Goal: Information Seeking & Learning: Learn about a topic

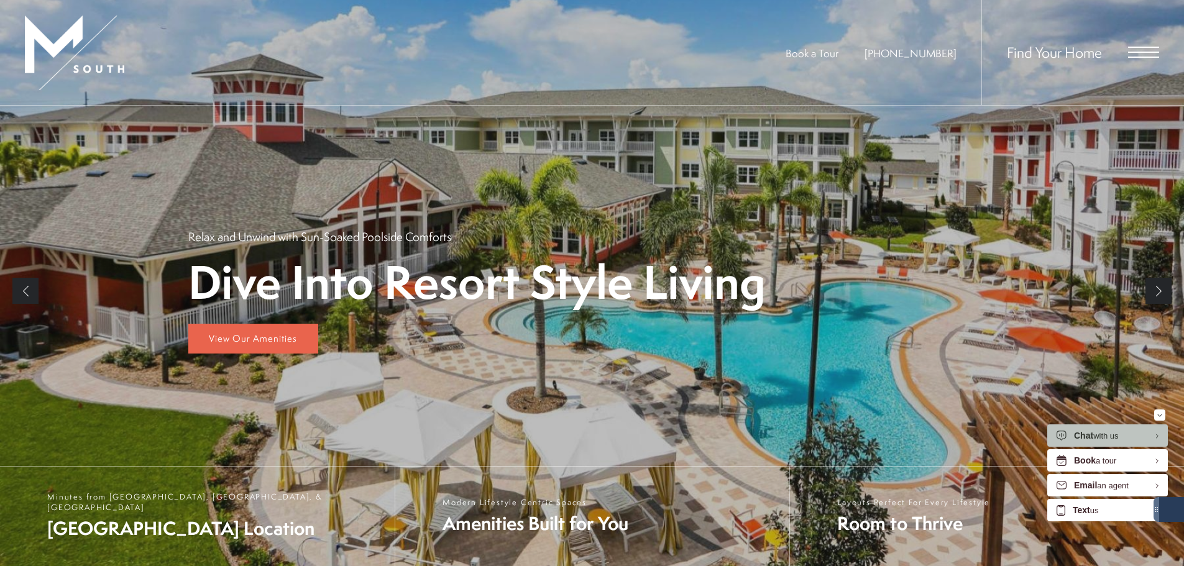
click at [1143, 47] on span "Open Menu" at bounding box center [1143, 47] width 31 height 1
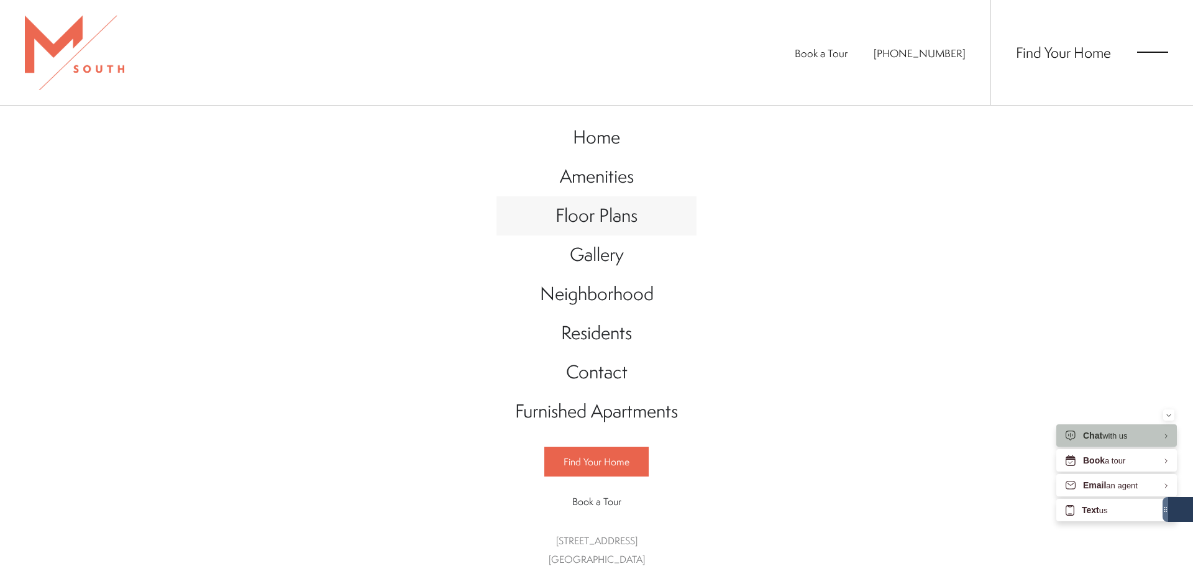
click at [603, 218] on span "Floor Plans" at bounding box center [596, 215] width 82 height 25
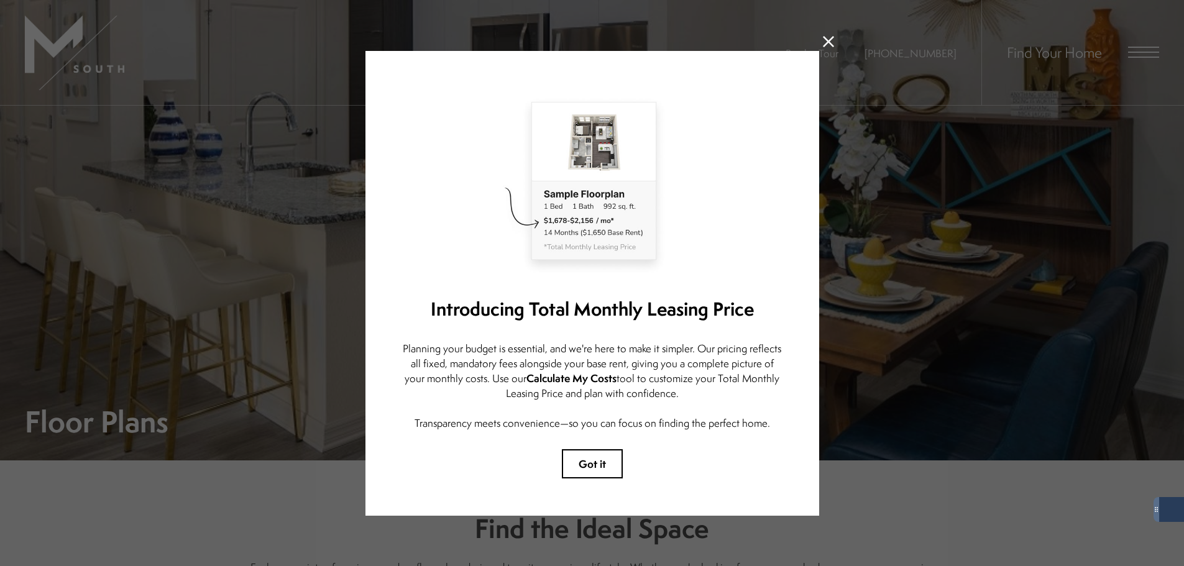
scroll to position [7, 0]
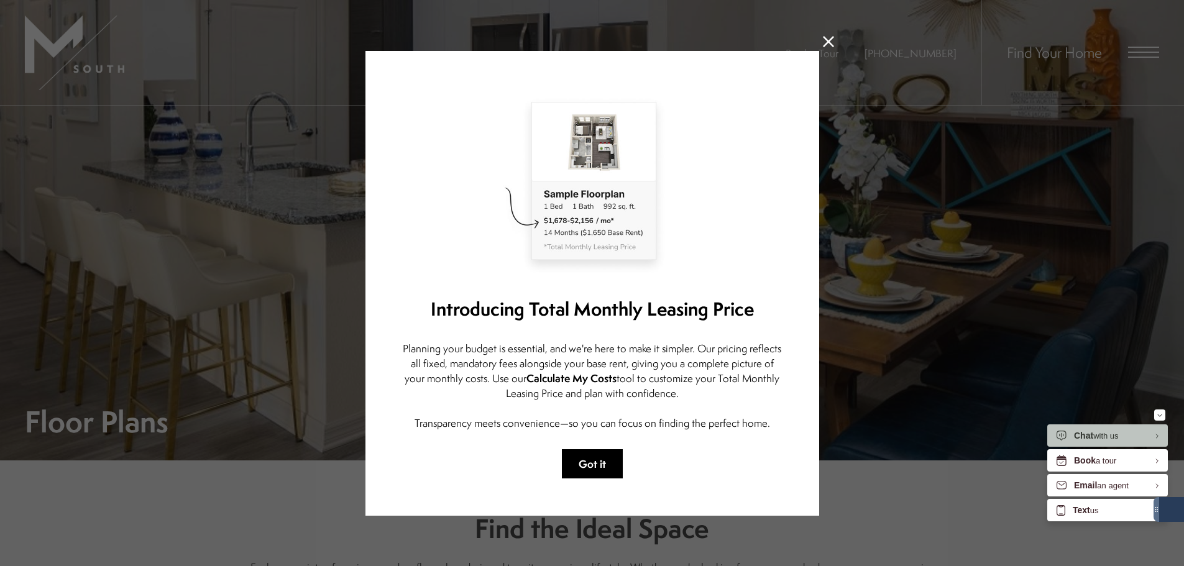
click at [585, 449] on button "Got it" at bounding box center [592, 463] width 61 height 29
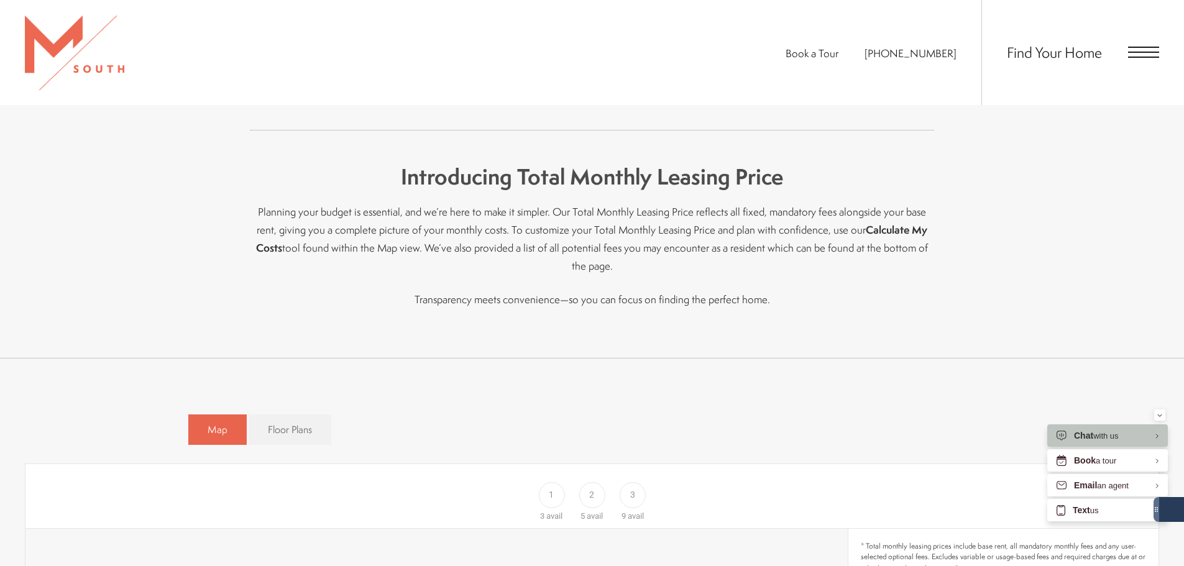
scroll to position [559, 0]
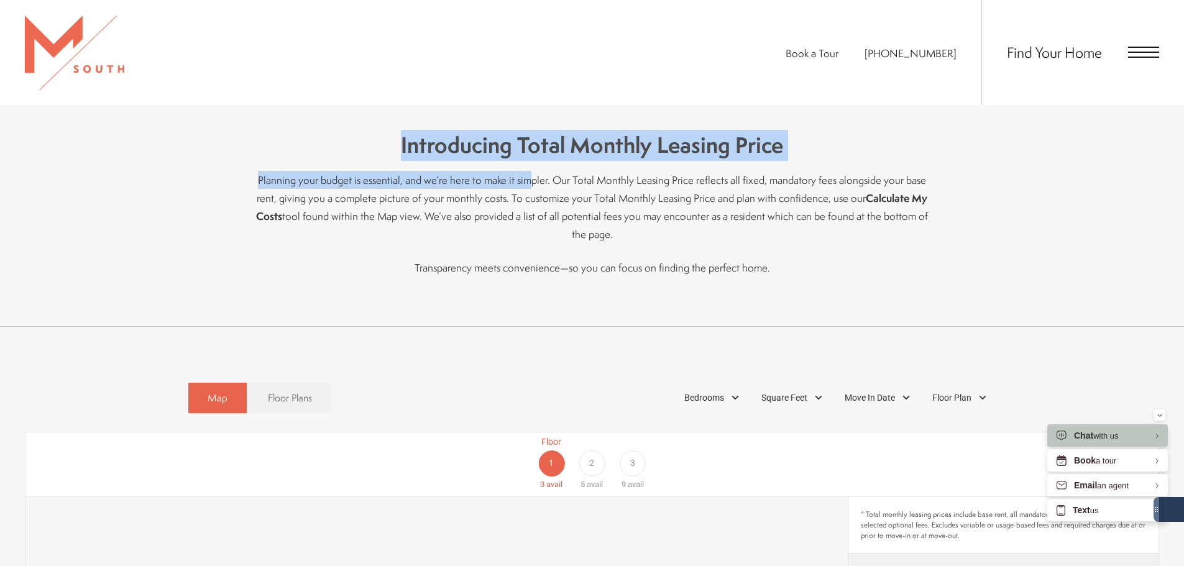
drag, startPoint x: 403, startPoint y: 158, endPoint x: 523, endPoint y: 176, distance: 121.8
click at [523, 176] on div "Find the Ideal Space Explore a variety of spacious, modern floor plans designed…" at bounding box center [591, 114] width 683 height 326
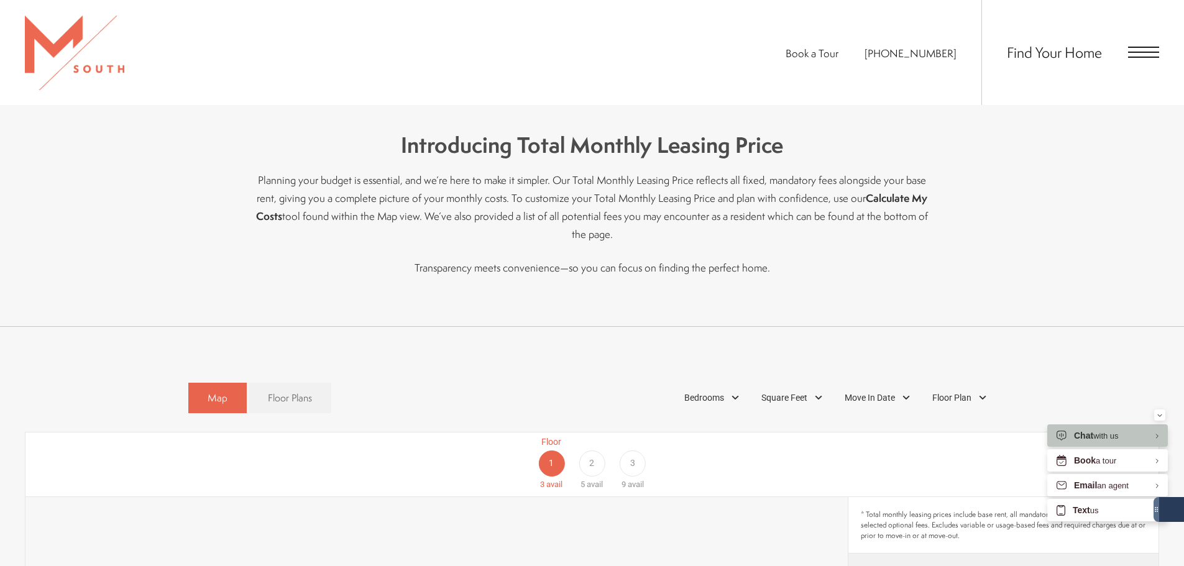
click at [550, 188] on p "Planning your budget is essential, and we’re here to make it simpler. Our Total…" at bounding box center [591, 207] width 683 height 72
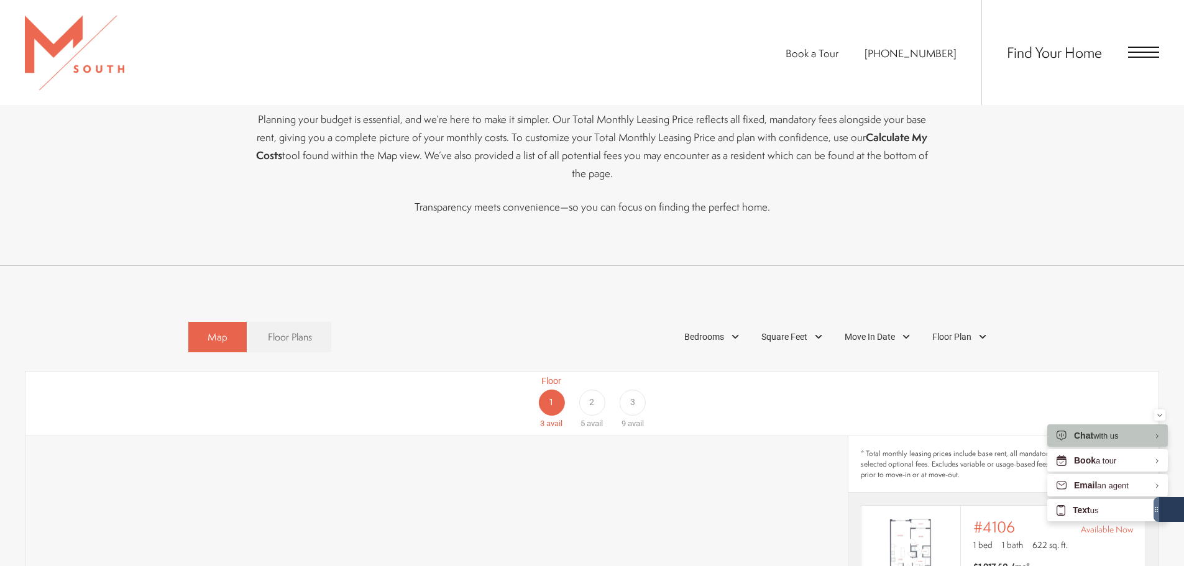
scroll to position [618, 0]
click at [733, 329] on div "Bedrooms" at bounding box center [713, 339] width 71 height 21
click at [667, 367] on span "1 Bedroom" at bounding box center [690, 374] width 62 height 14
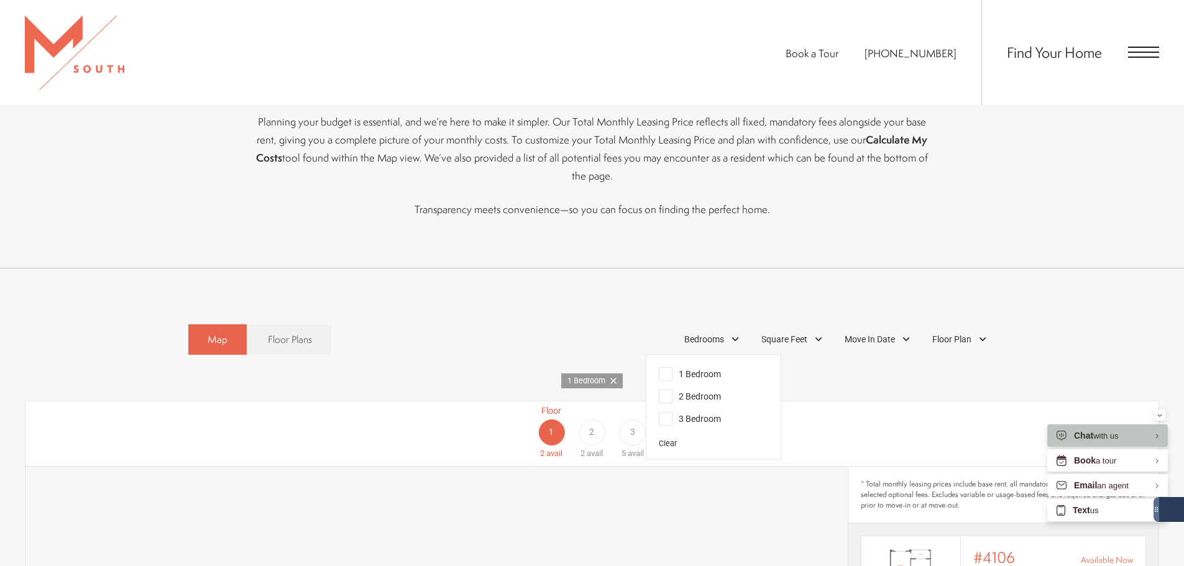
click at [867, 405] on div "Floor 1 2 avail Floor 2 2 avail Floor 3 5 avail" at bounding box center [1097, 432] width 1133 height 55
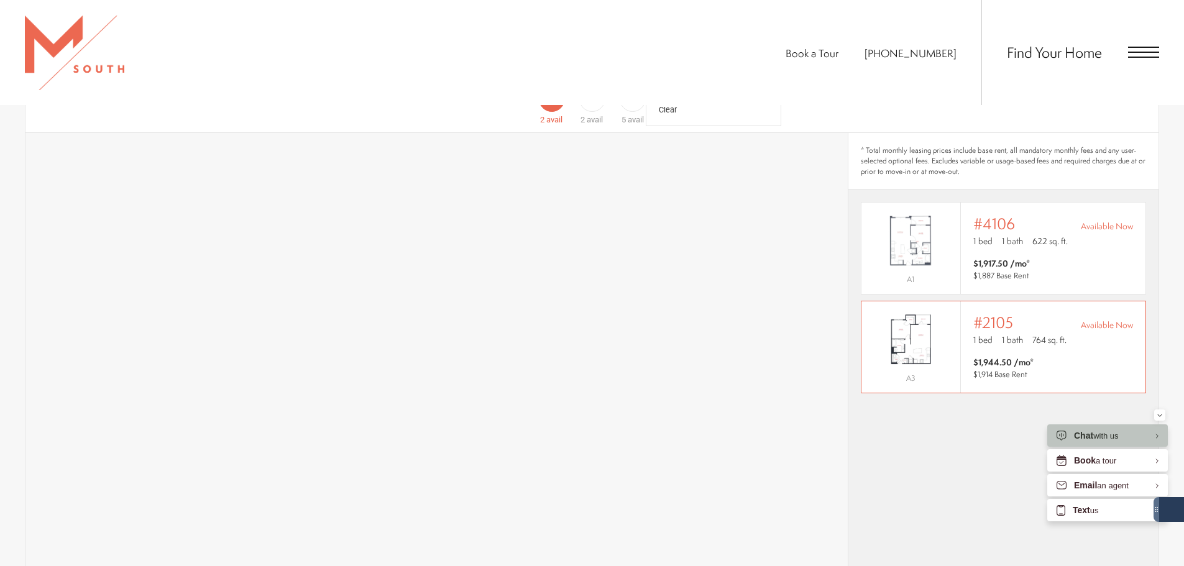
scroll to position [928, 0]
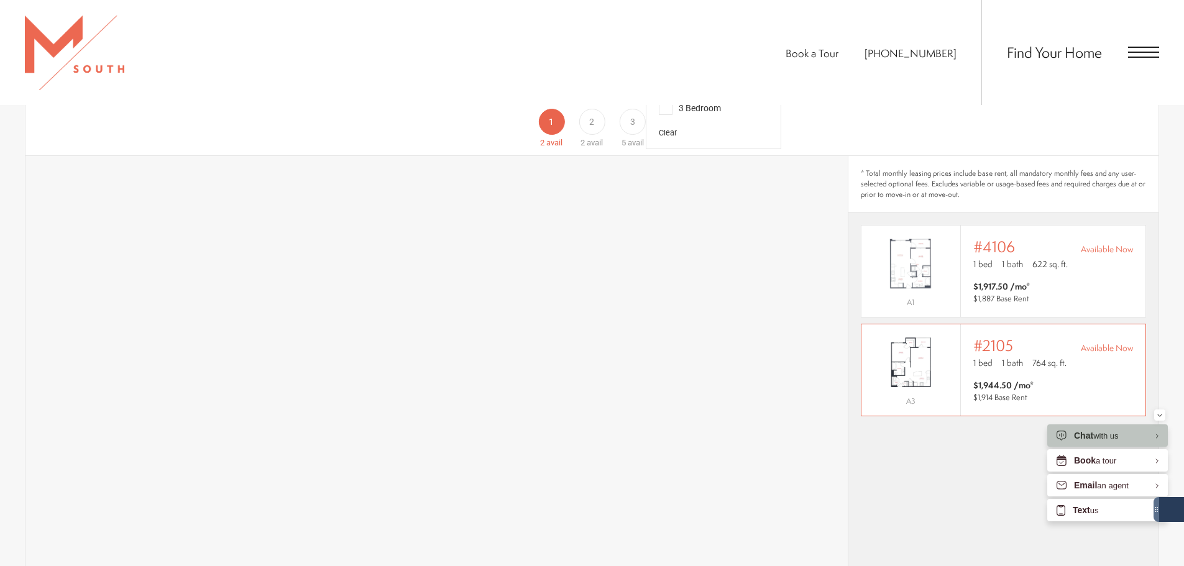
click at [991, 337] on span "#2105" at bounding box center [993, 345] width 40 height 17
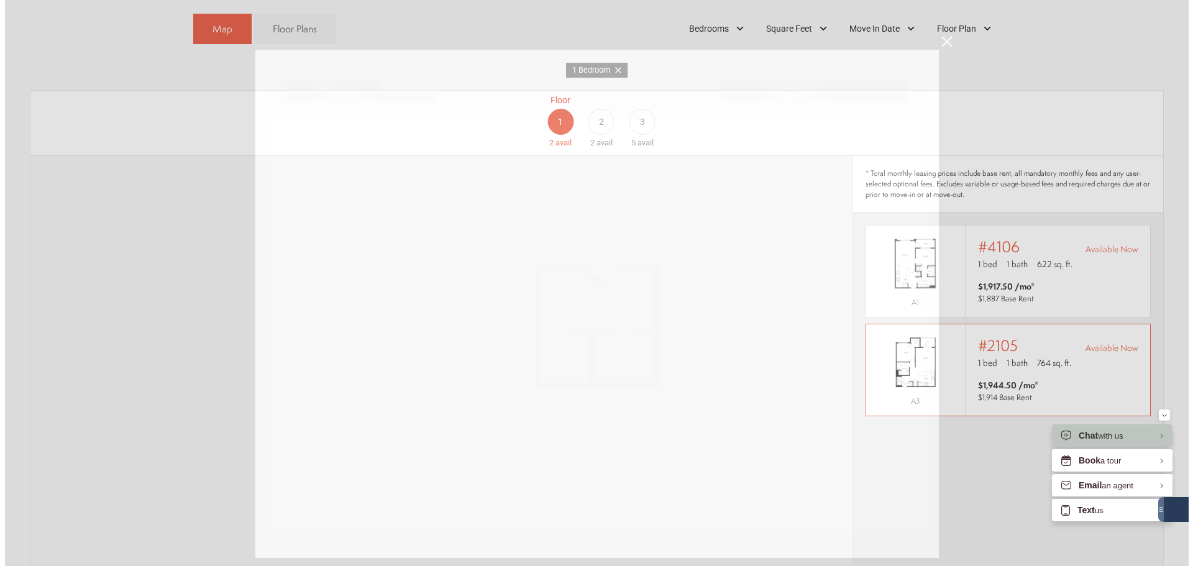
scroll to position [0, 0]
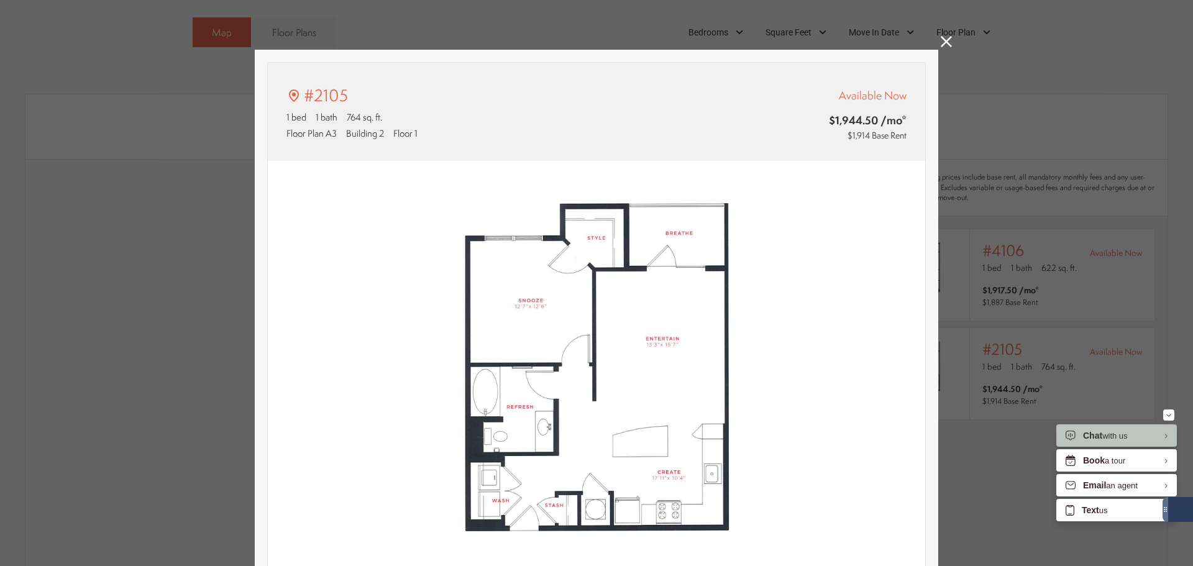
type input "**********"
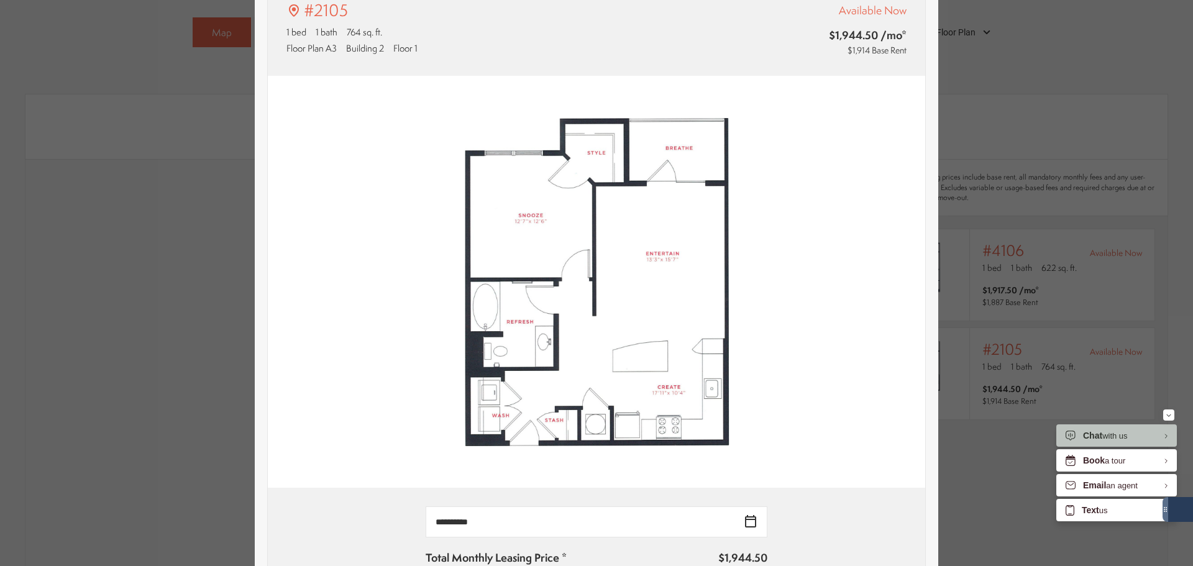
scroll to position [62, 0]
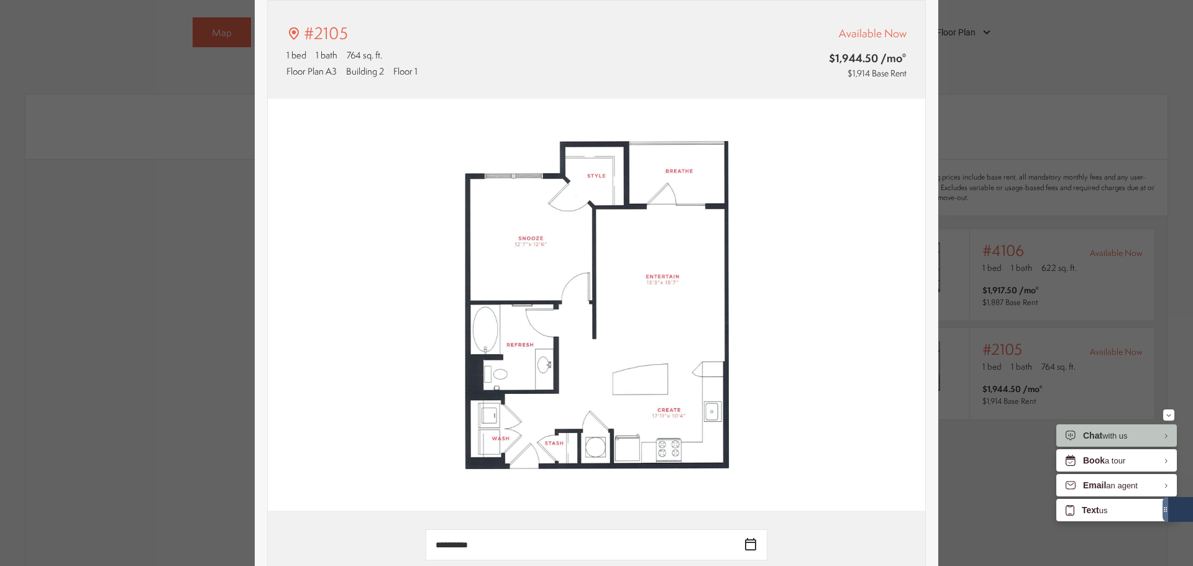
click at [1001, 162] on div "#2105 1 bed 1 bath 764 sq. ft. Floor Plan A3 Building 2 Floor 1 Available Now $…" at bounding box center [596, 283] width 1193 height 566
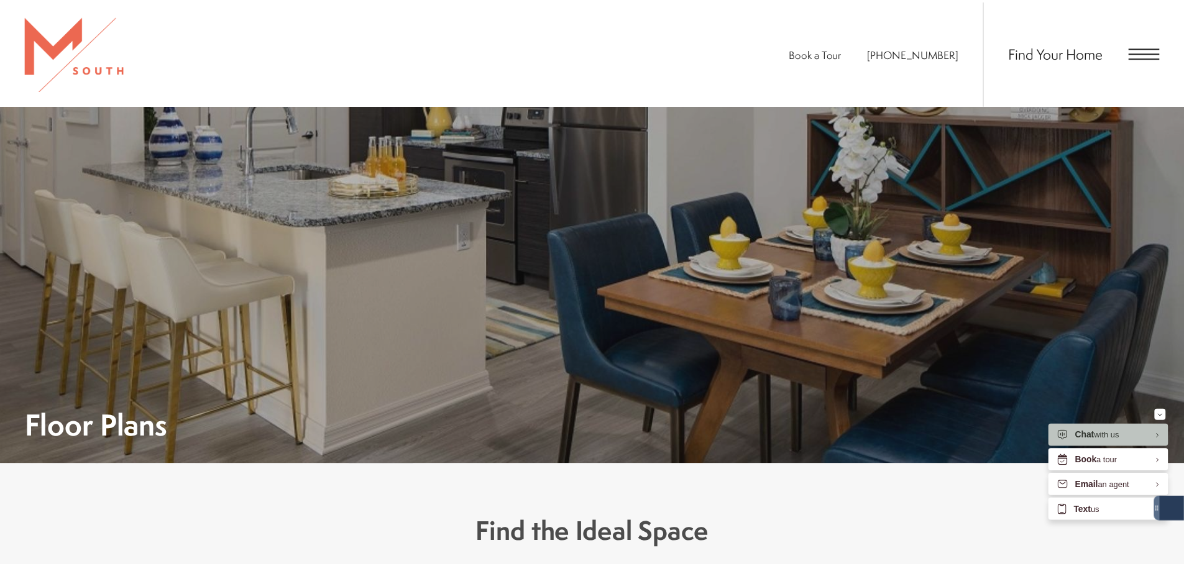
scroll to position [928, 0]
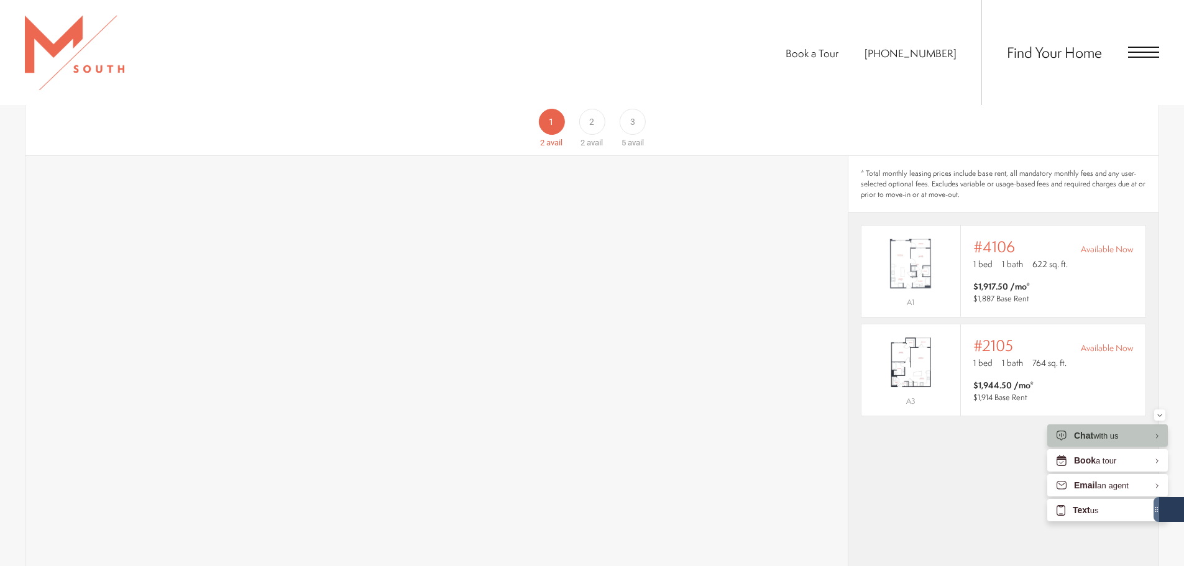
click at [1136, 55] on span "Open Menu" at bounding box center [1143, 52] width 31 height 11
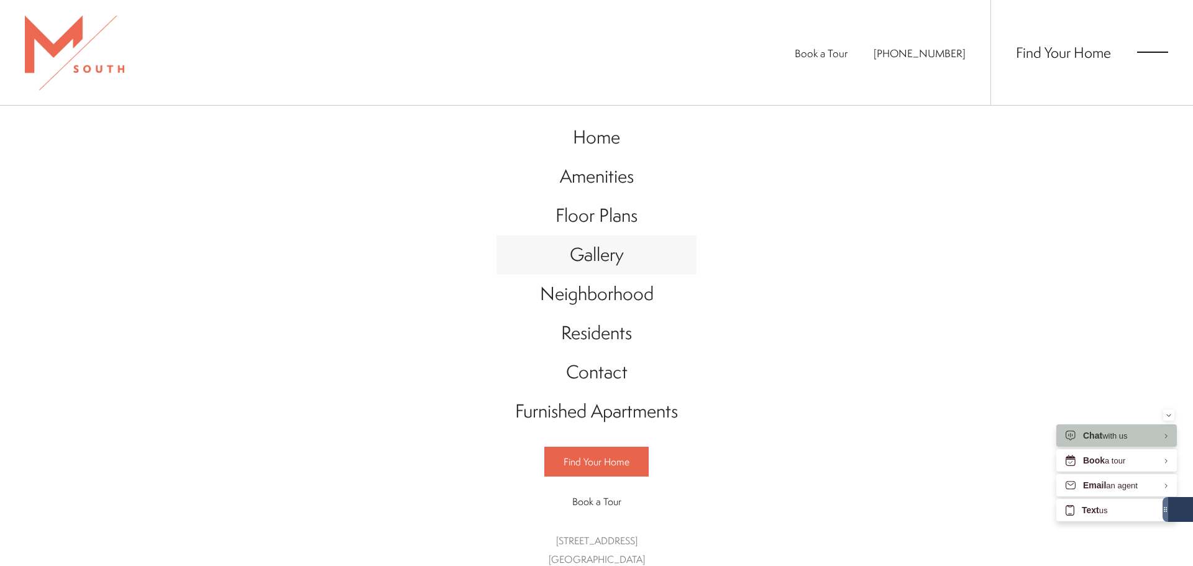
click at [615, 250] on span "Gallery" at bounding box center [597, 254] width 54 height 25
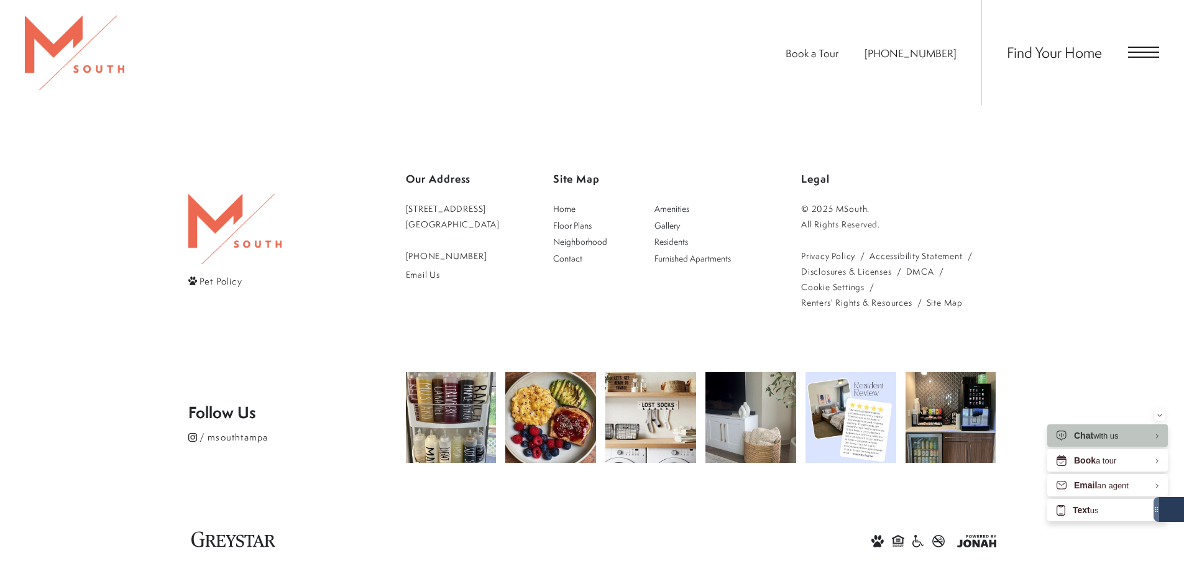
scroll to position [3242, 0]
